Goal: Task Accomplishment & Management: Use online tool/utility

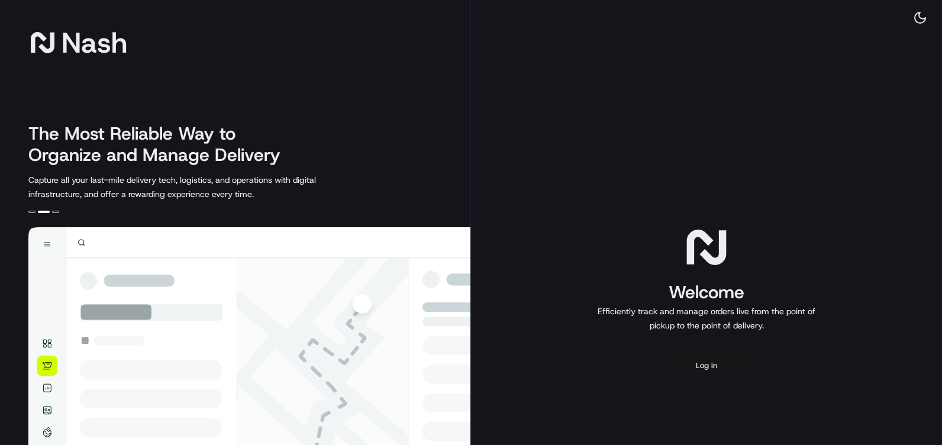
click at [702, 360] on button "Log in" at bounding box center [706, 365] width 95 height 28
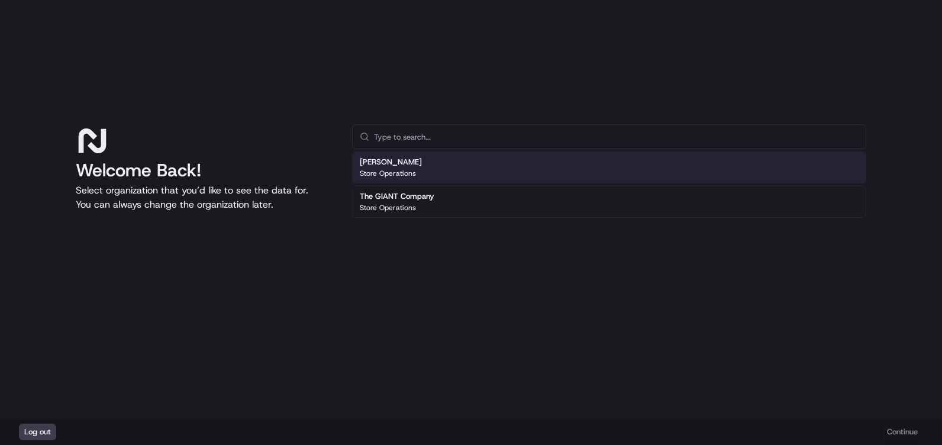
click at [383, 168] on div "Martin's Store Operations" at bounding box center [391, 167] width 62 height 21
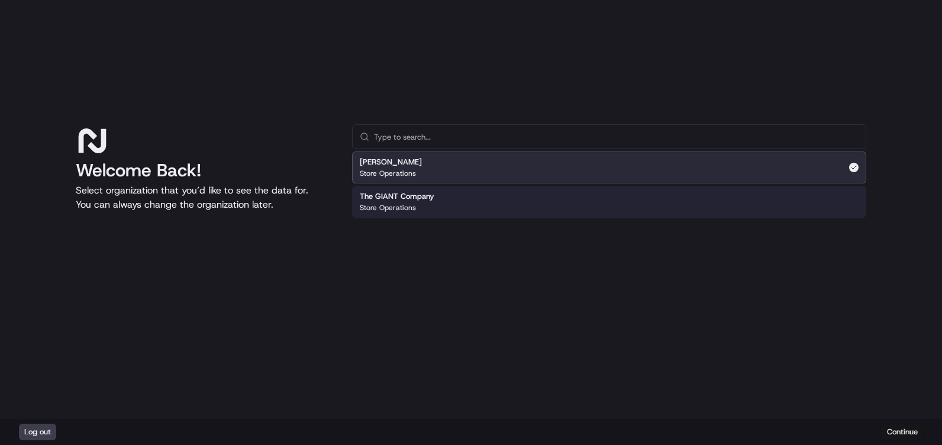
click at [890, 428] on button "Continue" at bounding box center [902, 432] width 41 height 17
